Goal: Use online tool/utility

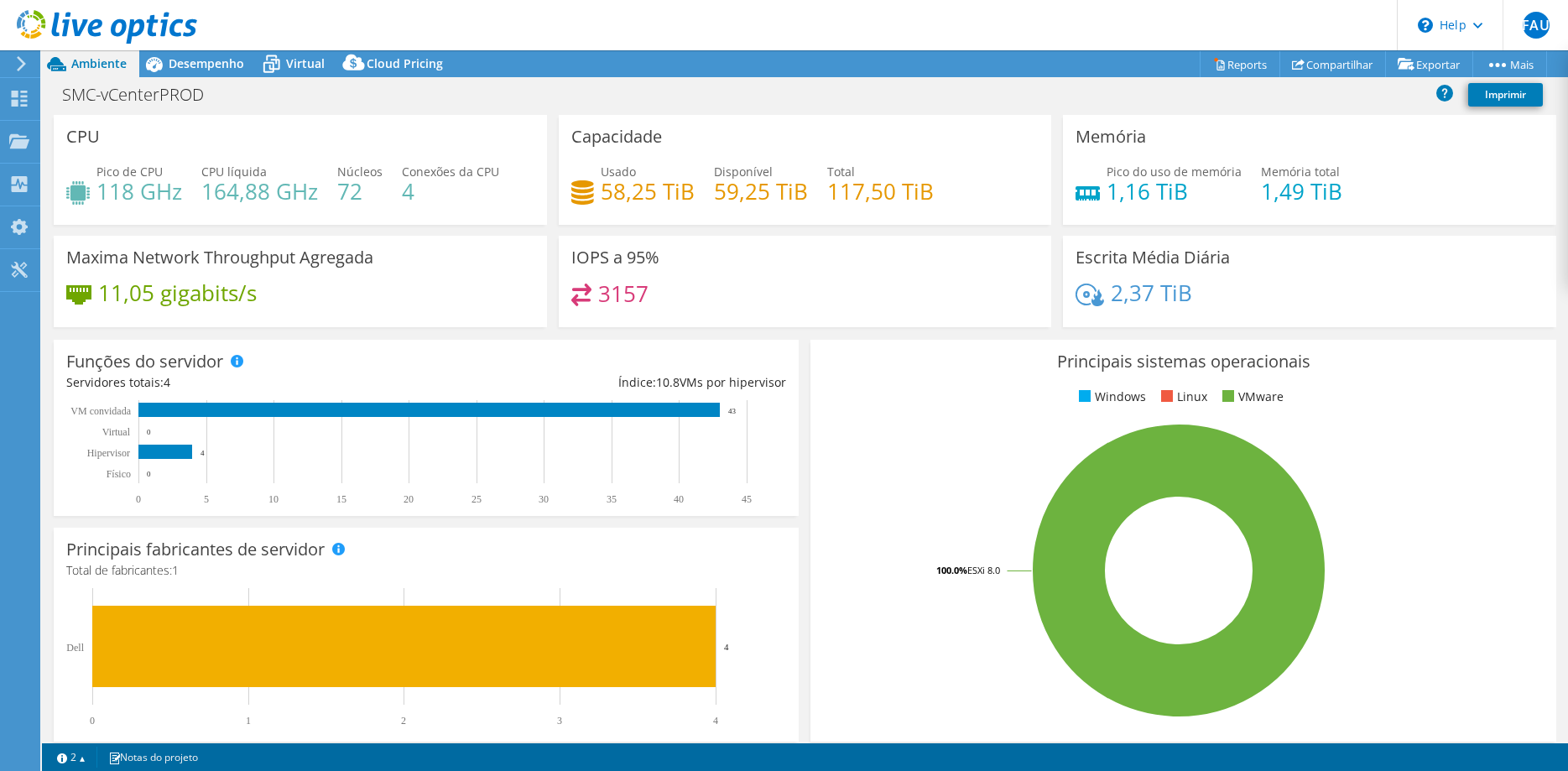
select select "SouthAmerica"
select select "BRL"
